Goal: Navigation & Orientation: Find specific page/section

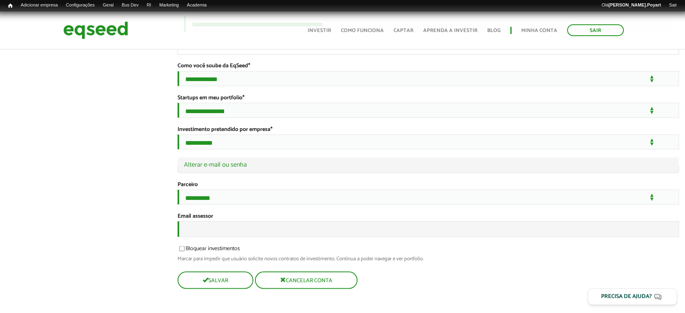
scroll to position [1550, 0]
click at [214, 225] on input "Email assessor" at bounding box center [428, 229] width 502 height 16
type input "**********"
click at [224, 280] on button "Salvar" at bounding box center [214, 280] width 74 height 16
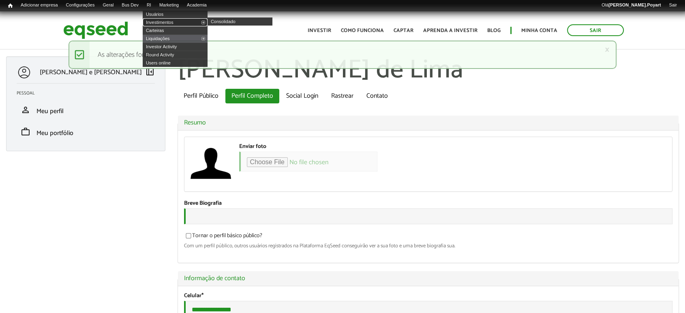
click at [165, 22] on link "Investimentos" at bounding box center [175, 22] width 65 height 8
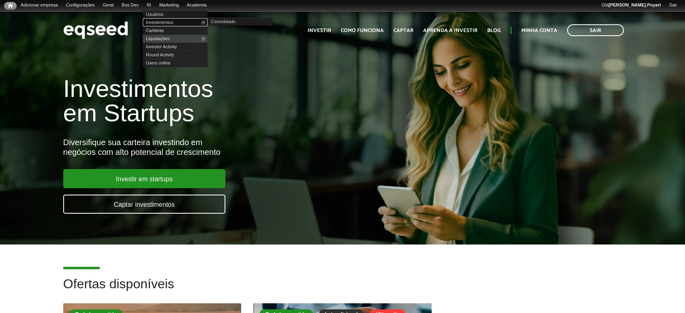
click at [163, 21] on link "Investimentos" at bounding box center [175, 22] width 65 height 8
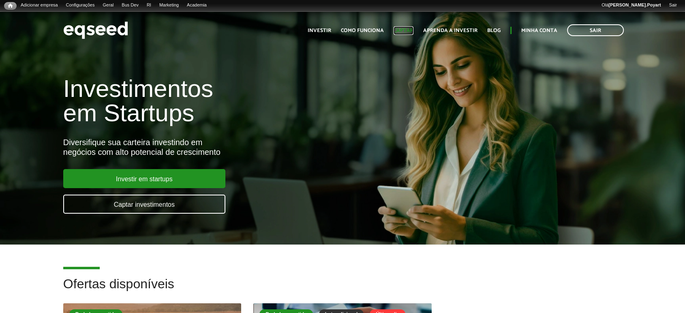
click at [408, 28] on link "Captar" at bounding box center [403, 30] width 20 height 5
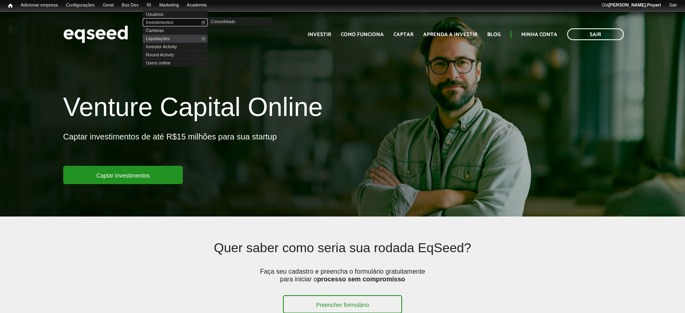
click at [167, 23] on link "Investimentos" at bounding box center [175, 22] width 65 height 8
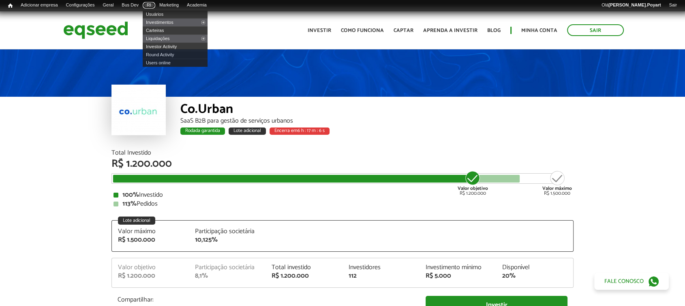
click at [155, 5] on link "RI" at bounding box center [149, 5] width 13 height 6
